Goal: Task Accomplishment & Management: Manage account settings

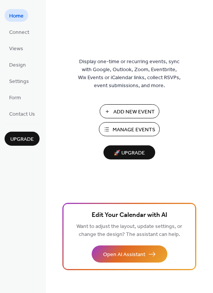
click at [128, 129] on span "Manage Events" at bounding box center [134, 130] width 43 height 8
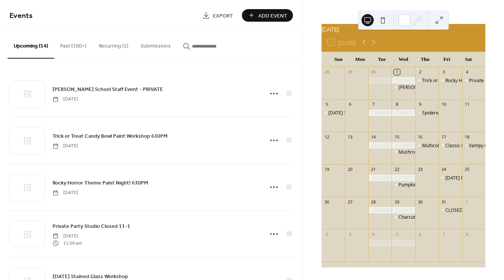
scroll to position [21, 0]
click at [447, 79] on div "Rocky Horror Theme Paint Night! 630PM" at bounding box center [487, 80] width 85 height 6
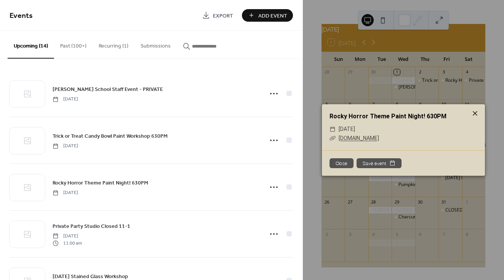
click at [473, 110] on icon at bounding box center [474, 113] width 9 height 9
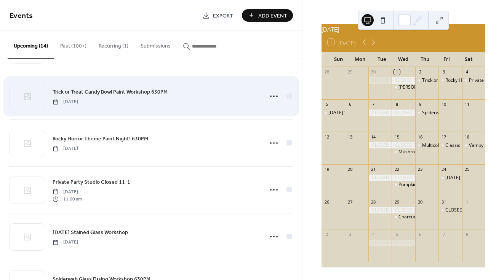
scroll to position [51, 0]
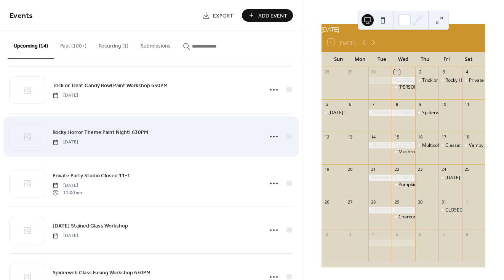
click at [199, 131] on div "Rocky Horror Theme Paint Night! 630PM [DATE]" at bounding box center [156, 136] width 206 height 17
click at [270, 136] on circle at bounding box center [271, 137] width 2 height 2
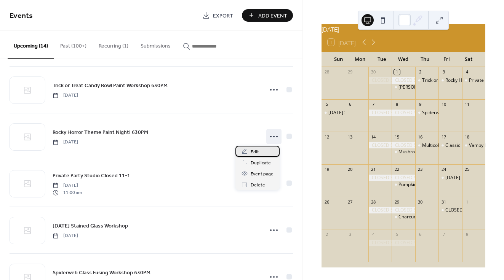
click at [265, 153] on div "Edit" at bounding box center [257, 151] width 44 height 11
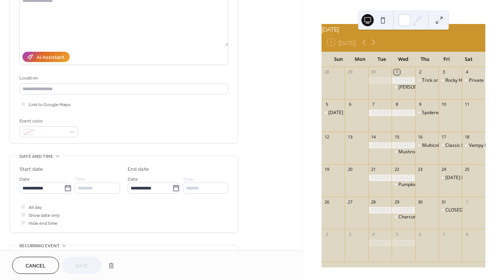
scroll to position [123, 0]
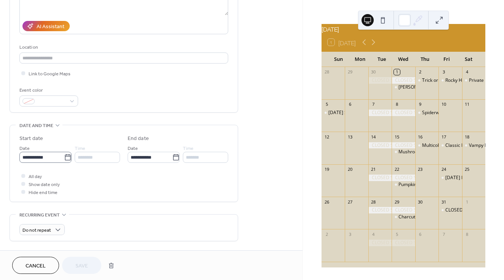
click at [67, 159] on icon at bounding box center [68, 158] width 8 height 8
click at [64, 159] on input "**********" at bounding box center [41, 157] width 45 height 11
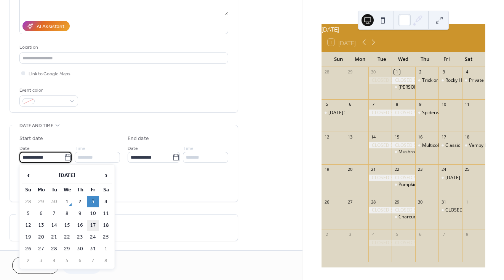
click at [94, 227] on td "17" at bounding box center [93, 225] width 12 height 11
type input "**********"
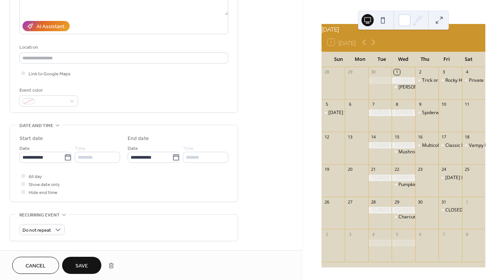
click at [87, 157] on div "********" at bounding box center [97, 157] width 45 height 11
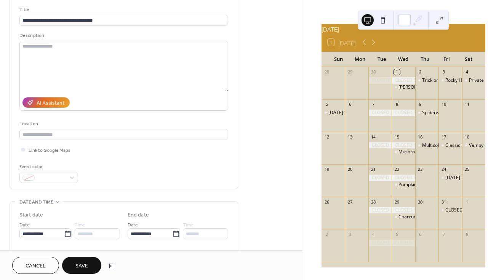
scroll to position [0, 0]
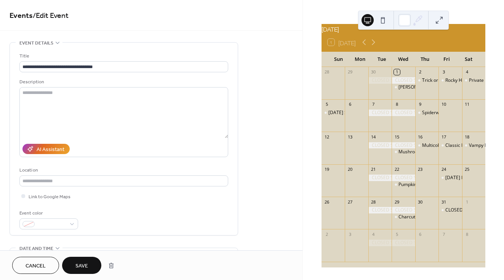
click at [83, 266] on span "Save" at bounding box center [81, 266] width 13 height 8
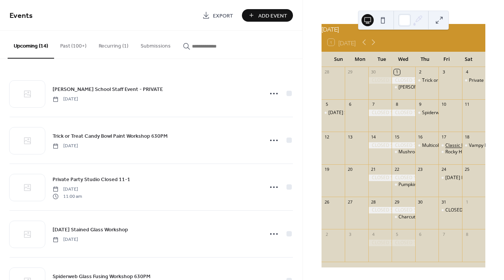
click at [446, 146] on div "Classic Hollywood Monsters Theme Night! 630PM" at bounding box center [497, 145] width 105 height 6
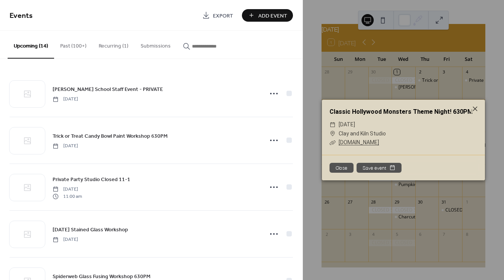
click at [338, 169] on button "Close" at bounding box center [341, 168] width 24 height 10
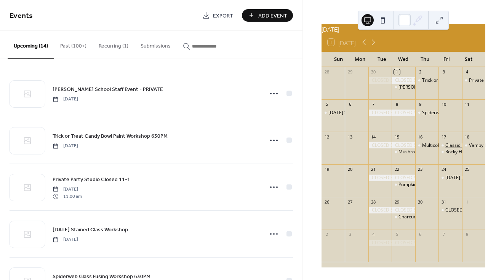
click at [446, 146] on div "Classic Hollywood Monsters Theme Night! 630PM" at bounding box center [497, 145] width 105 height 6
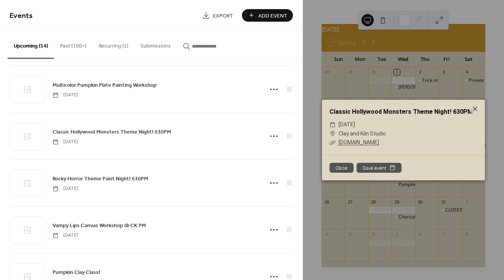
scroll to position [287, 0]
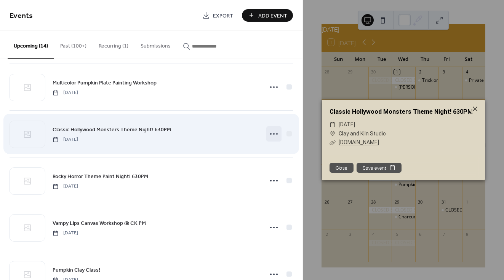
click at [276, 134] on circle at bounding box center [277, 134] width 2 height 2
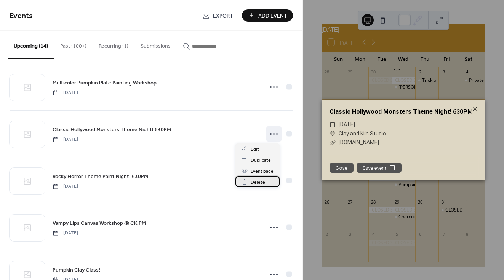
click at [255, 180] on span "Delete" at bounding box center [257, 183] width 14 height 8
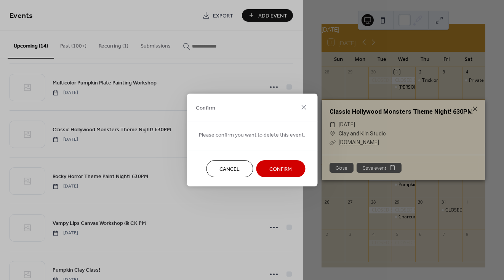
click at [279, 173] on span "Confirm" at bounding box center [280, 170] width 22 height 8
